Goal: Browse casually

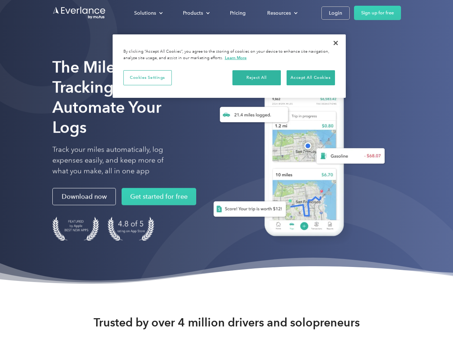
click at [148, 13] on div "Solutions" at bounding box center [145, 13] width 22 height 9
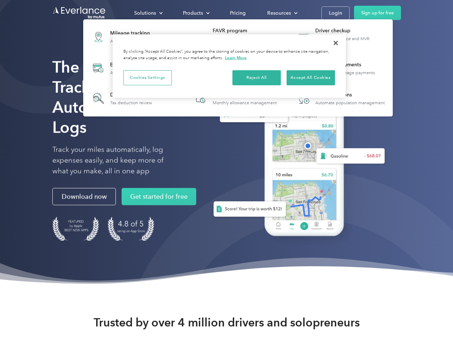
click at [195, 13] on div "Products" at bounding box center [193, 13] width 20 height 9
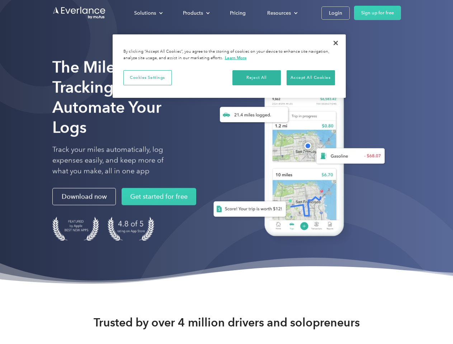
click at [282, 13] on div "Resources" at bounding box center [279, 13] width 24 height 9
click at [147, 77] on button "Cookies Settings" at bounding box center [147, 77] width 48 height 15
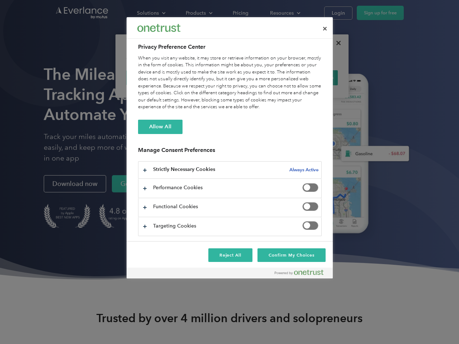
click at [257, 77] on div "When you visit any website, it may store or retrieve information on your browse…" at bounding box center [230, 83] width 184 height 56
click at [311, 77] on div "When you visit any website, it may store or retrieve information on your browse…" at bounding box center [230, 83] width 184 height 56
click at [336, 43] on div at bounding box center [229, 172] width 459 height 344
